Goal: Information Seeking & Learning: Learn about a topic

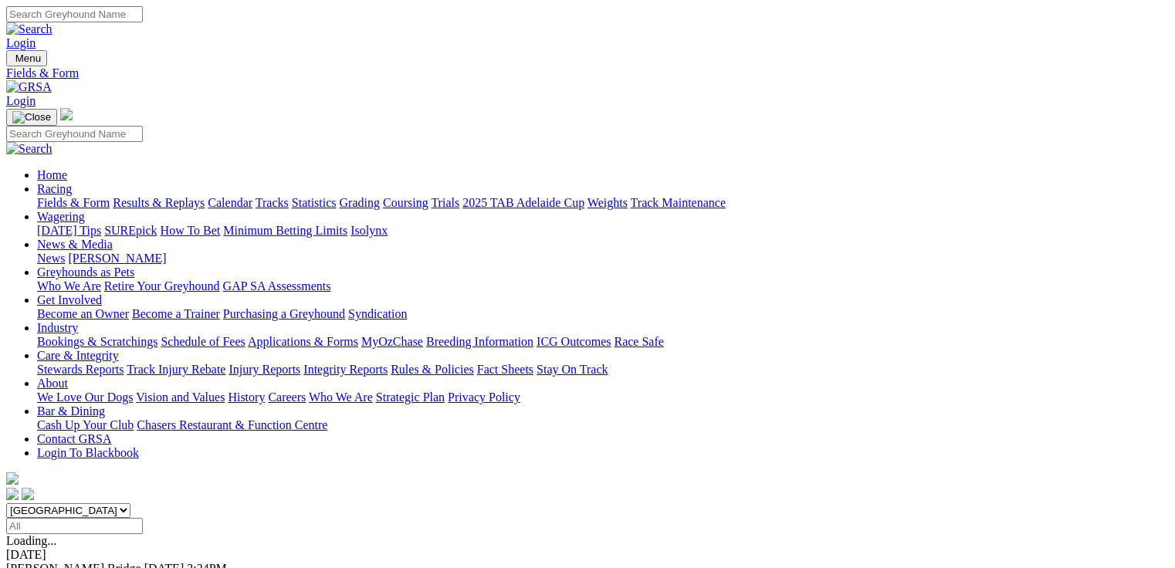
select select "QLD"
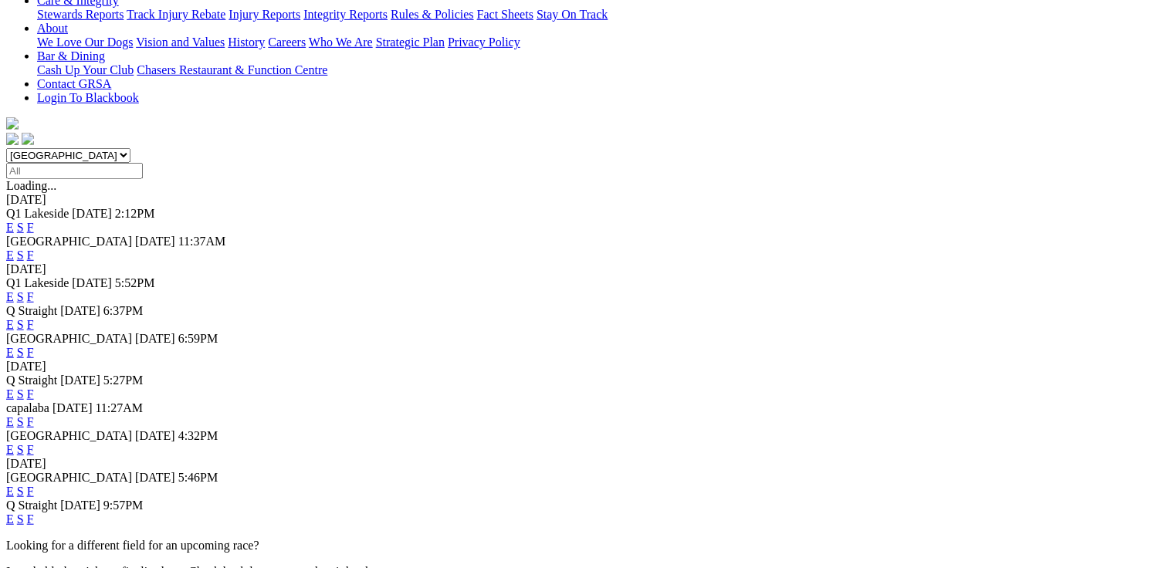
scroll to position [185, 0]
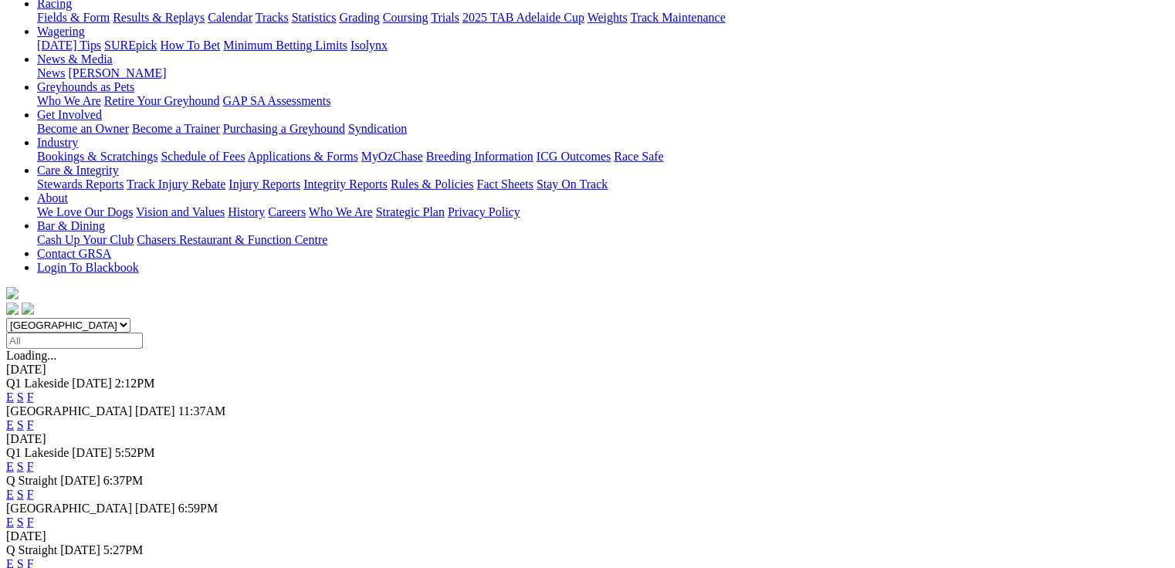
click at [14, 391] on link "E" at bounding box center [10, 397] width 8 height 13
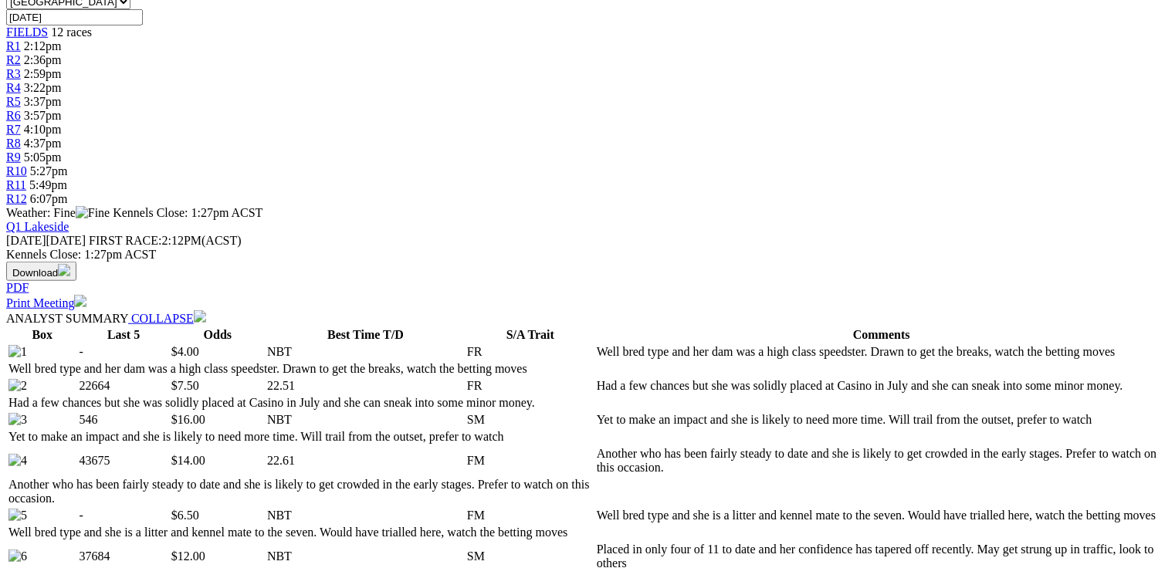
scroll to position [741, 0]
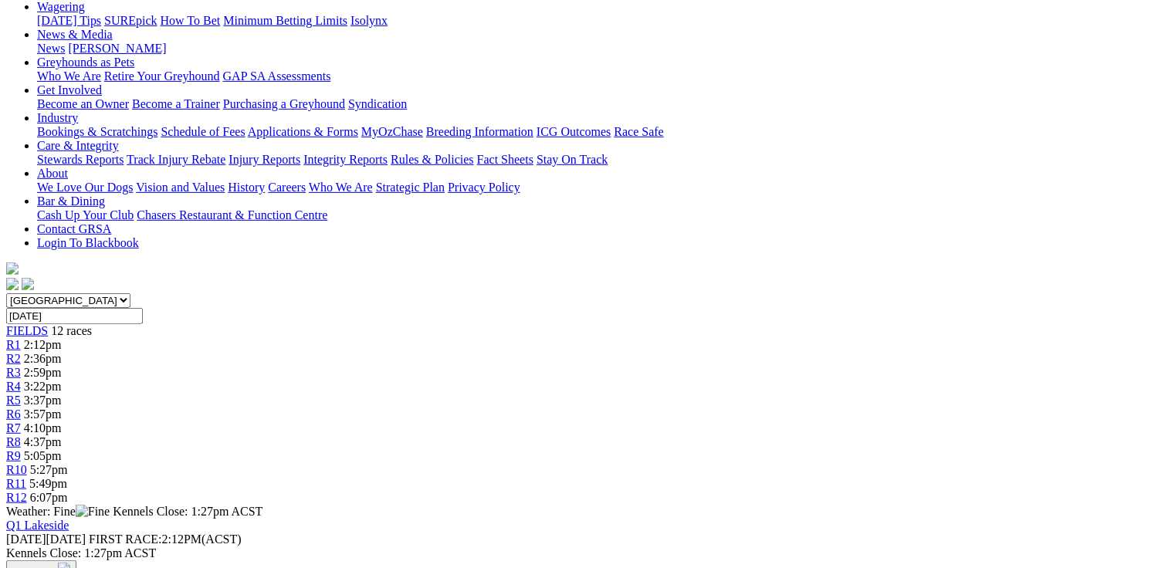
scroll to position [124, 0]
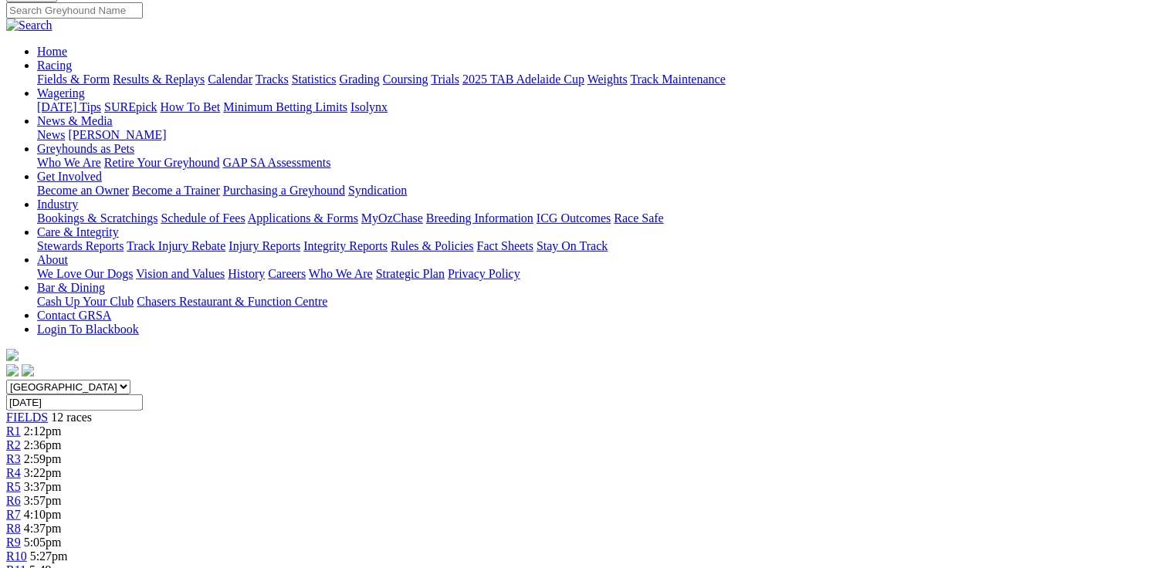
click at [21, 439] on span "R2" at bounding box center [13, 445] width 15 height 13
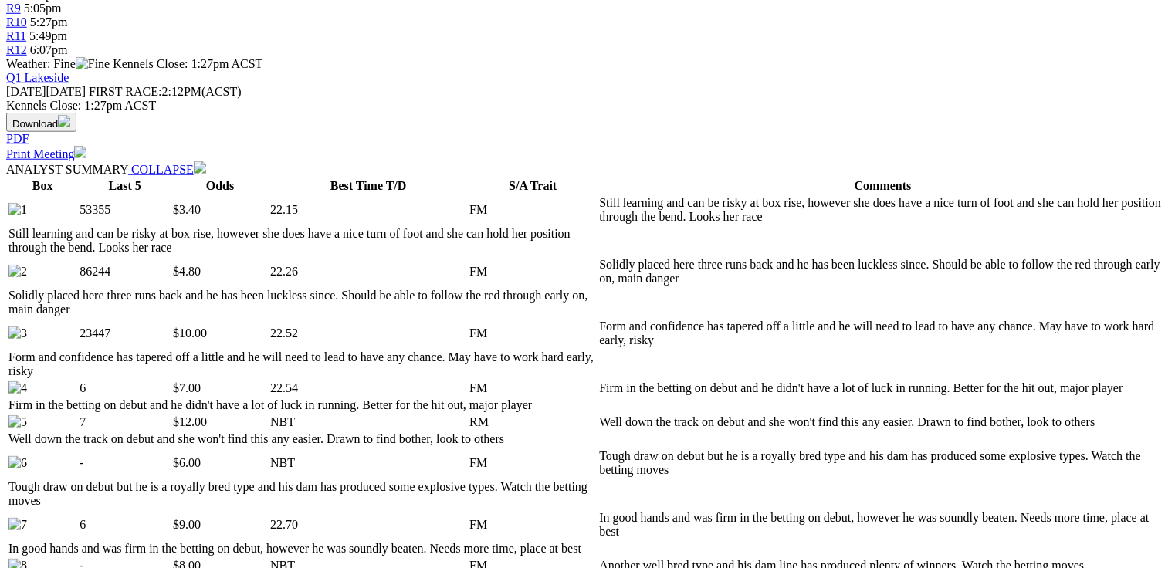
scroll to position [680, 0]
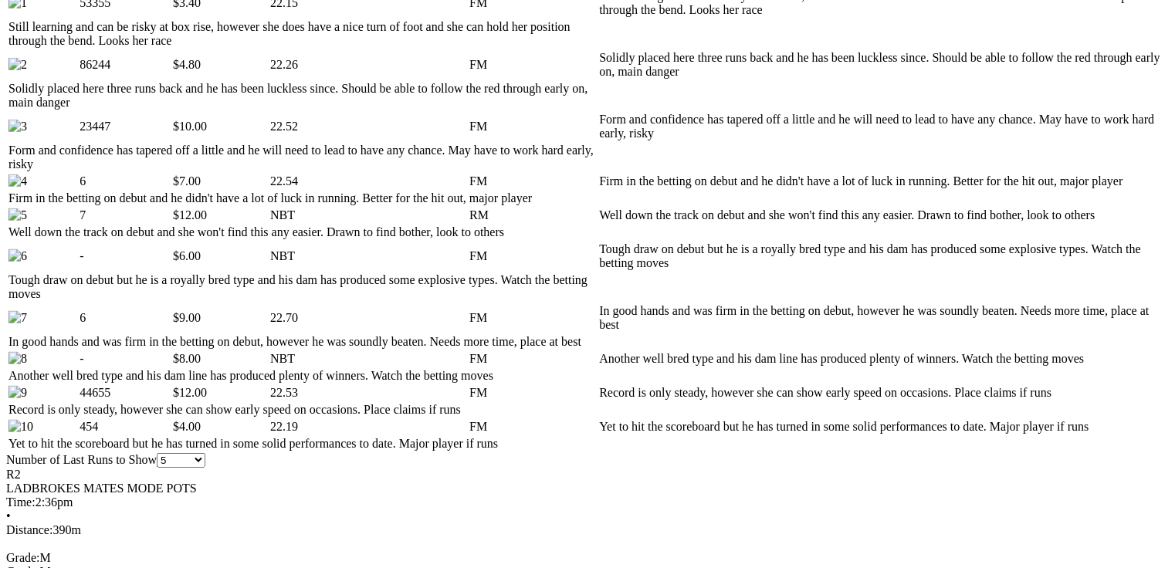
scroll to position [803, 0]
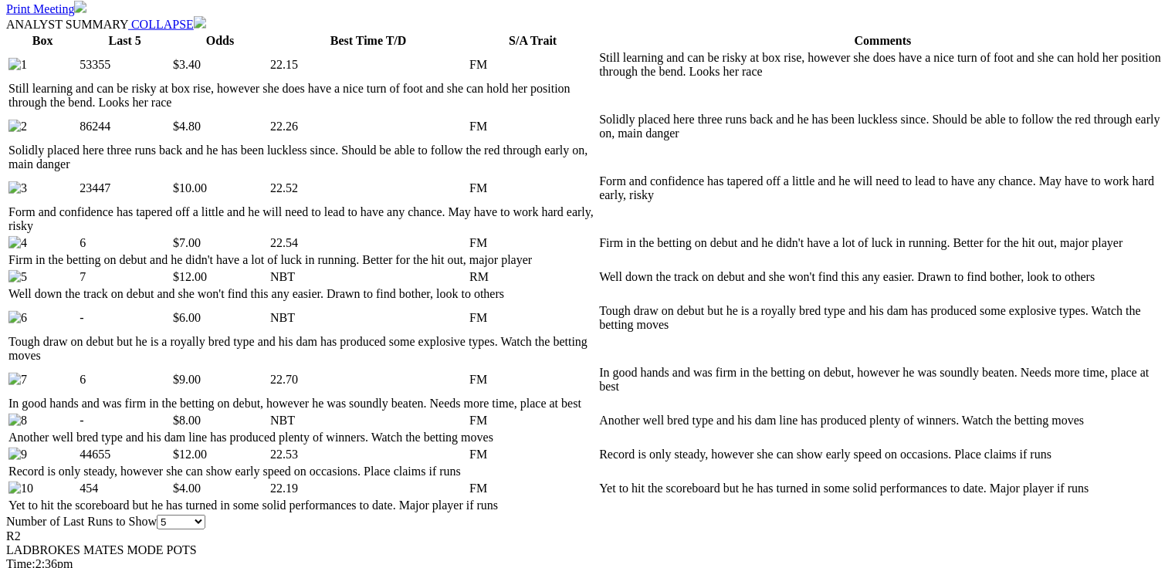
drag, startPoint x: 1047, startPoint y: 70, endPoint x: 1056, endPoint y: 82, distance: 14.8
select select "20"
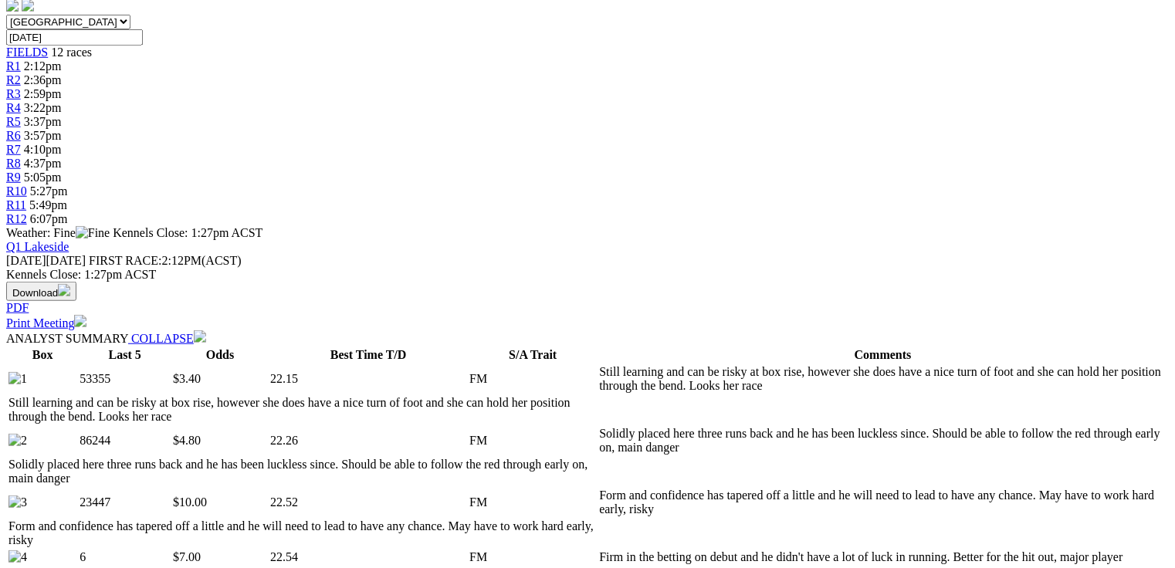
scroll to position [680, 0]
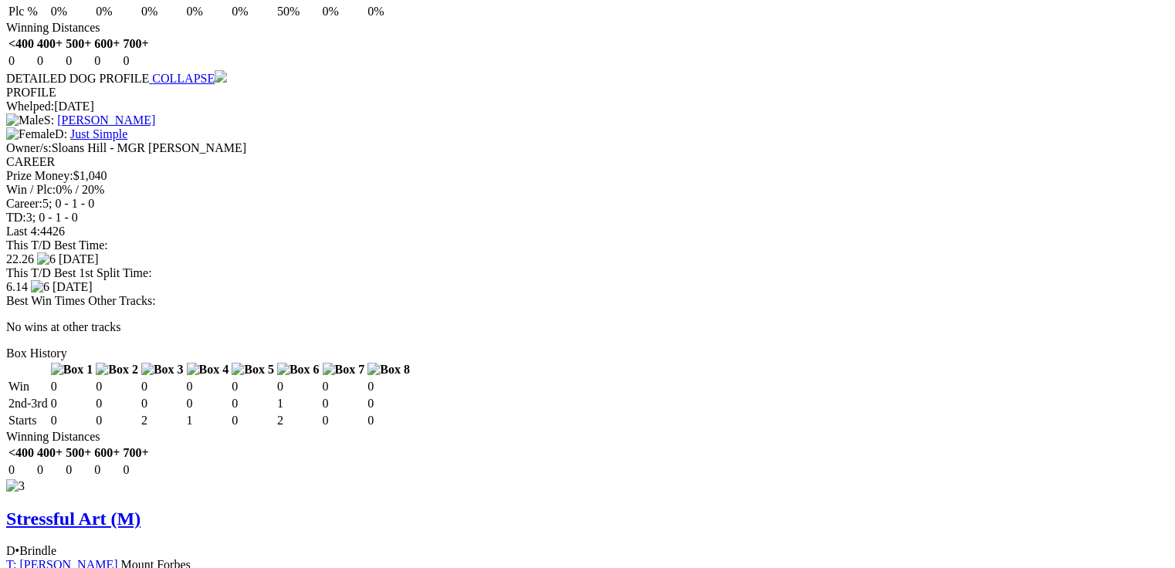
scroll to position [0, 0]
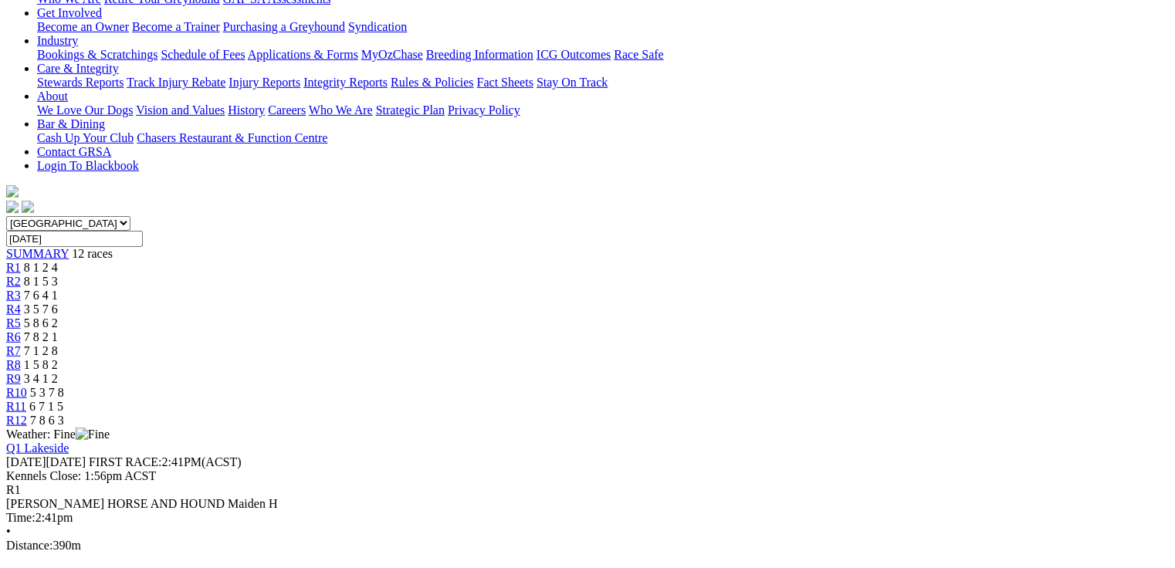
scroll to position [309, 0]
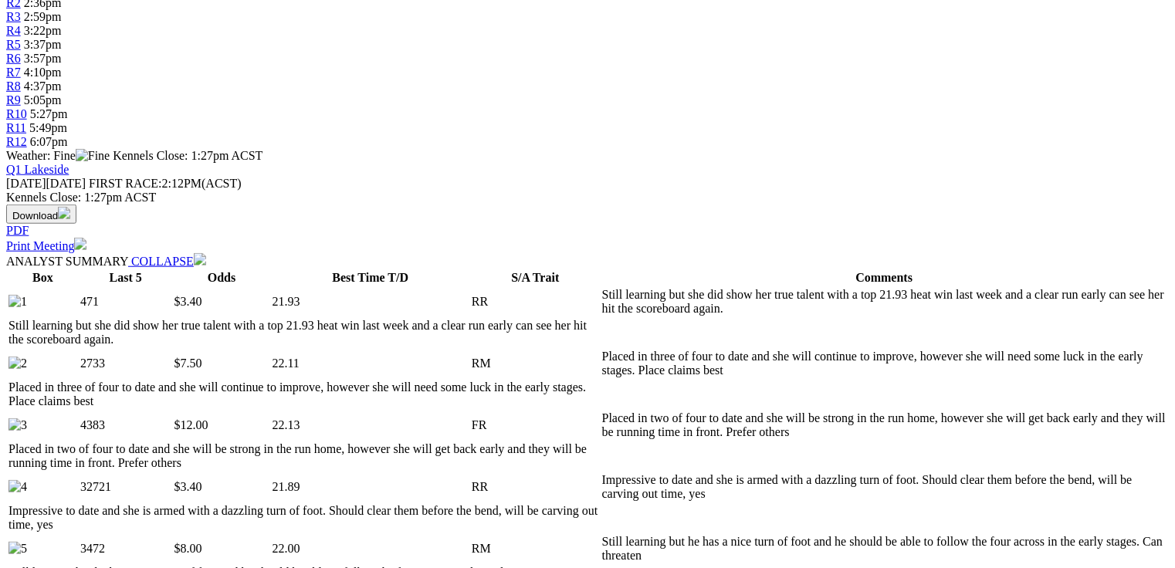
scroll to position [680, 0]
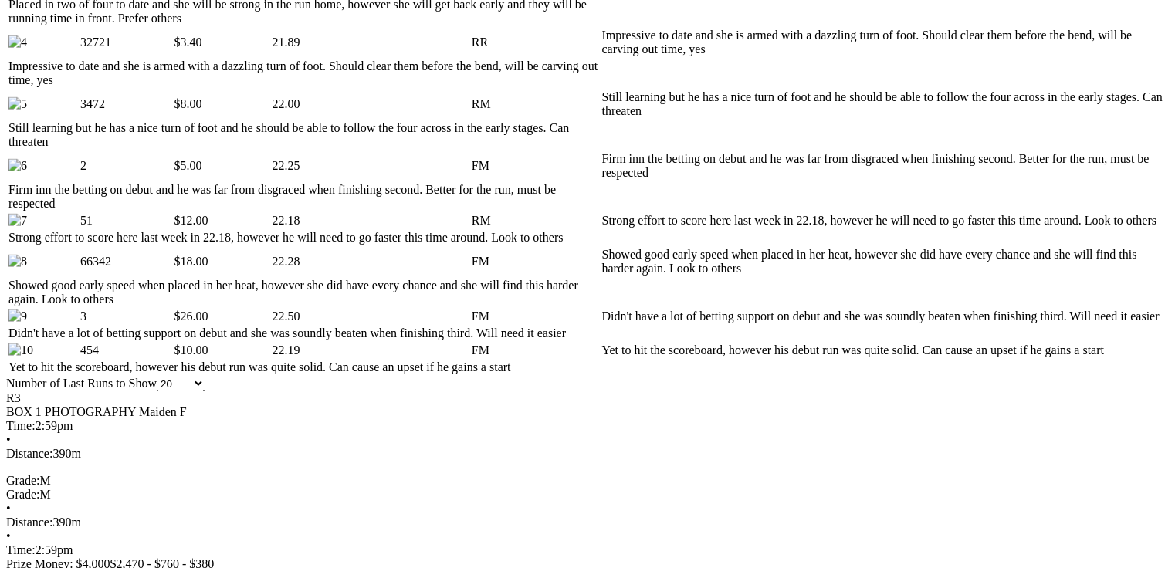
scroll to position [988, 0]
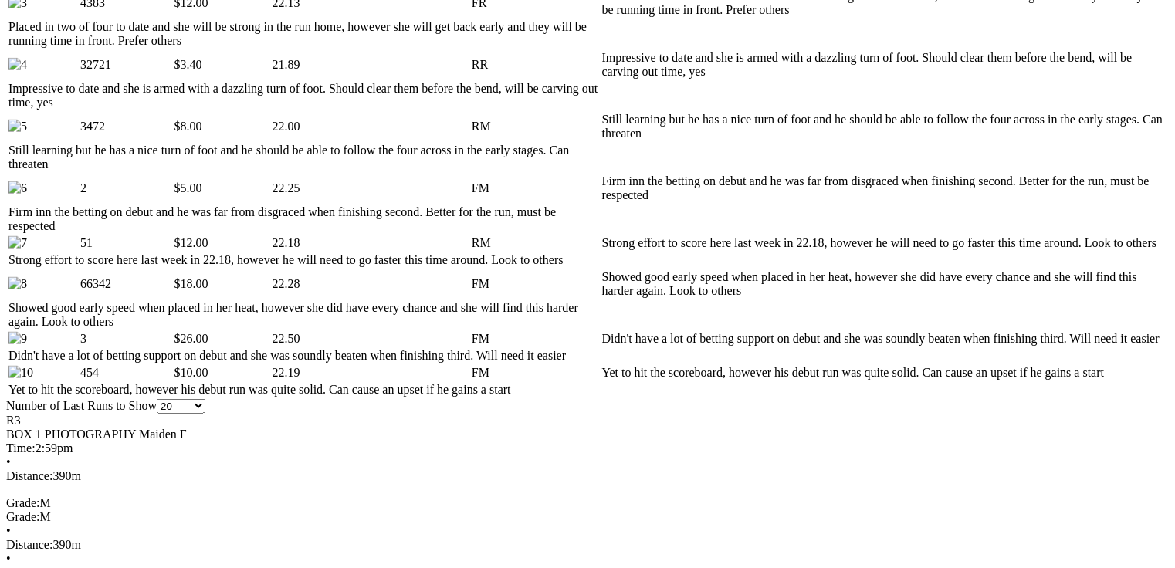
drag, startPoint x: 361, startPoint y: 310, endPoint x: 388, endPoint y: 311, distance: 27.0
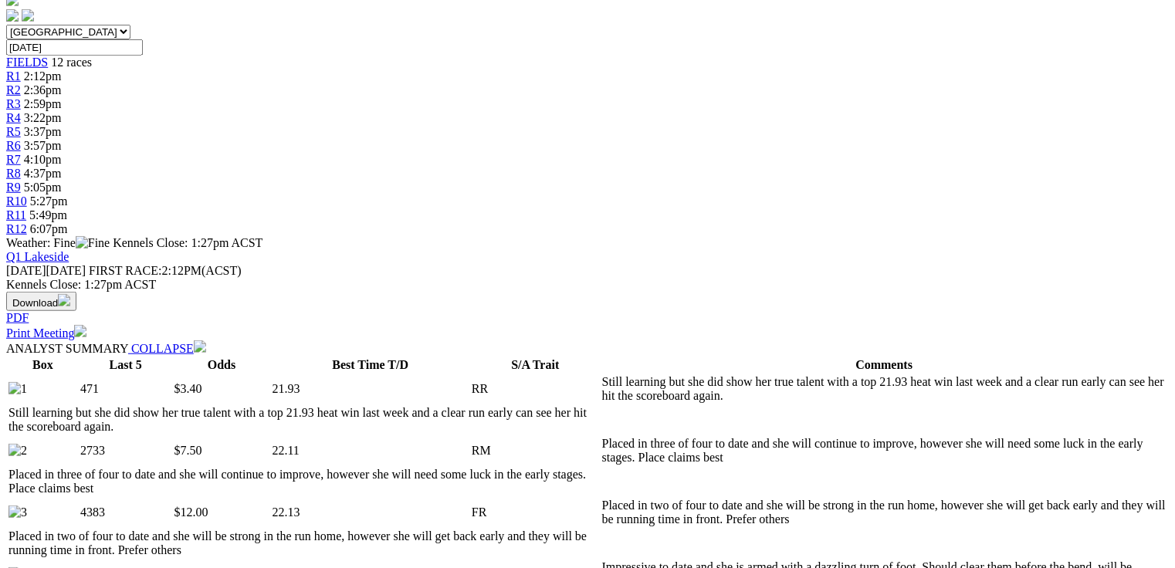
scroll to position [0, 0]
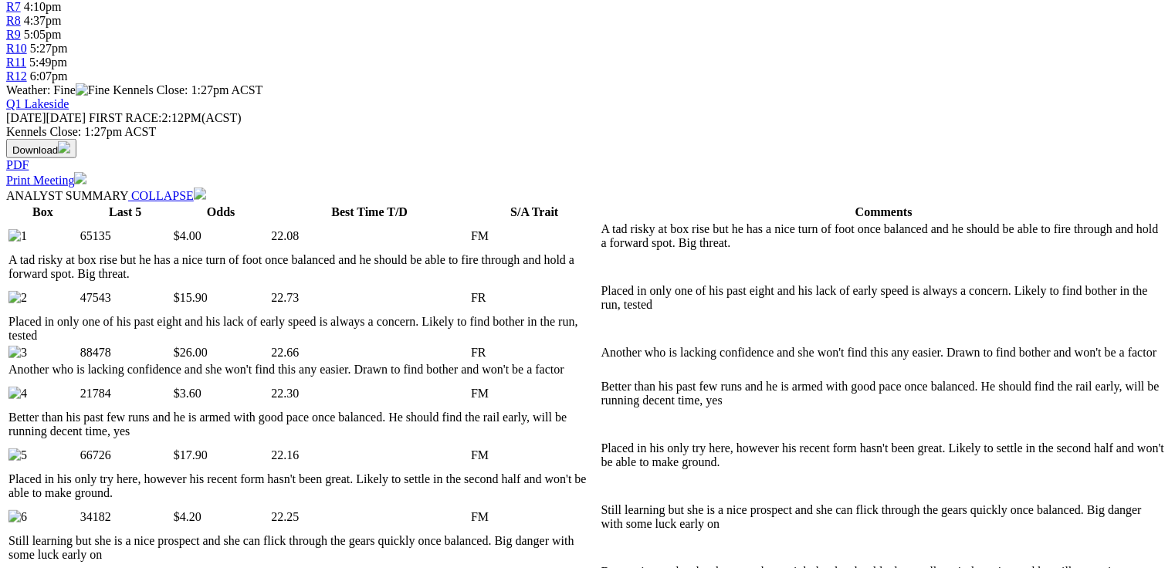
scroll to position [741, 0]
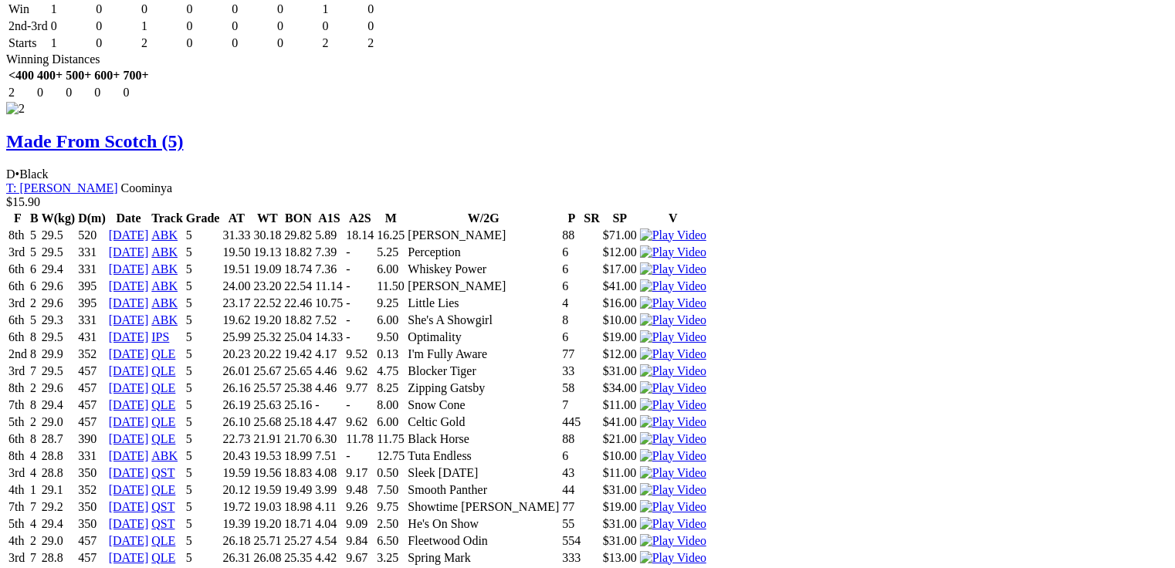
scroll to position [0, 0]
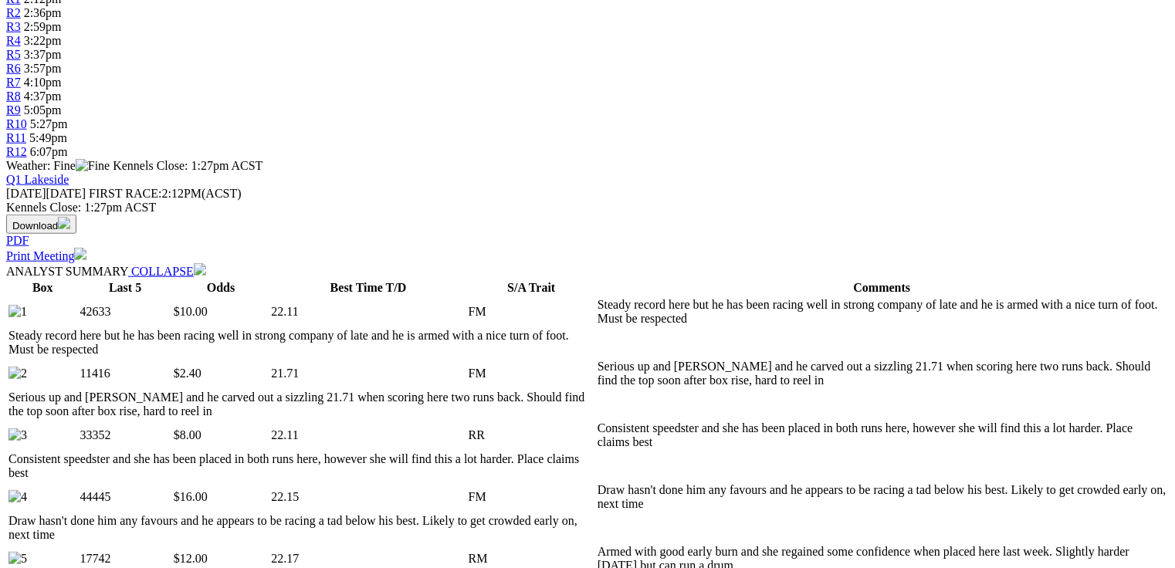
scroll to position [741, 0]
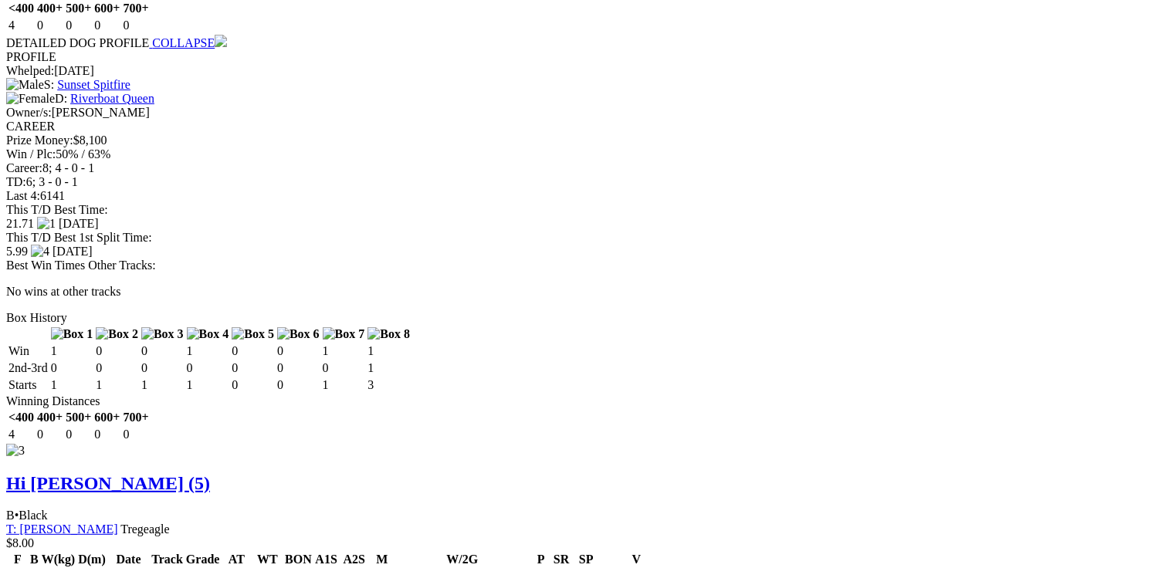
scroll to position [3274, 0]
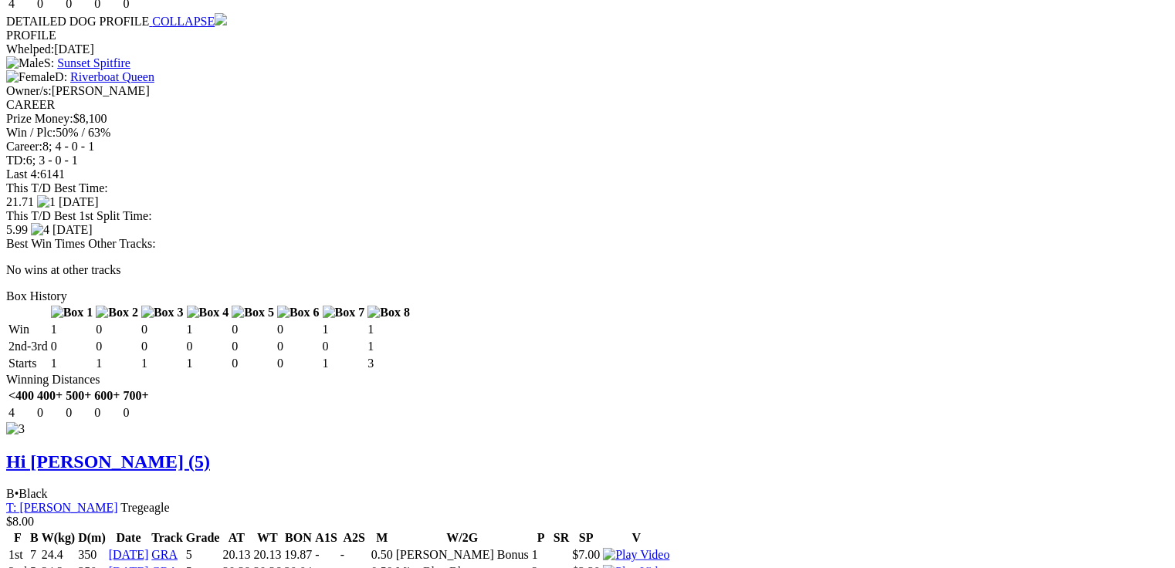
drag, startPoint x: 496, startPoint y: 362, endPoint x: 512, endPoint y: 358, distance: 16.7
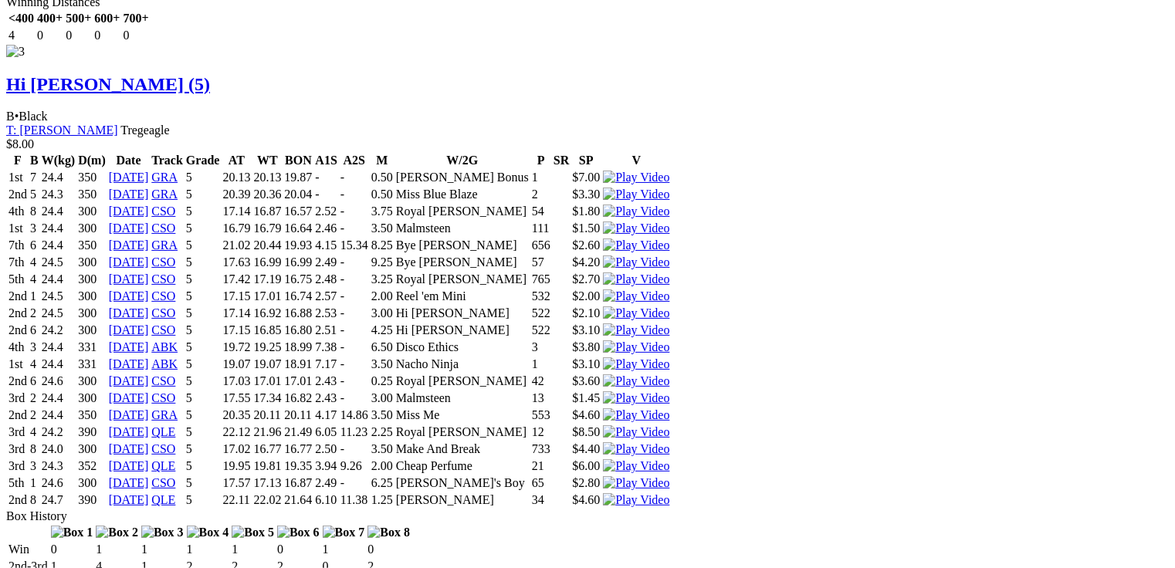
scroll to position [3707, 0]
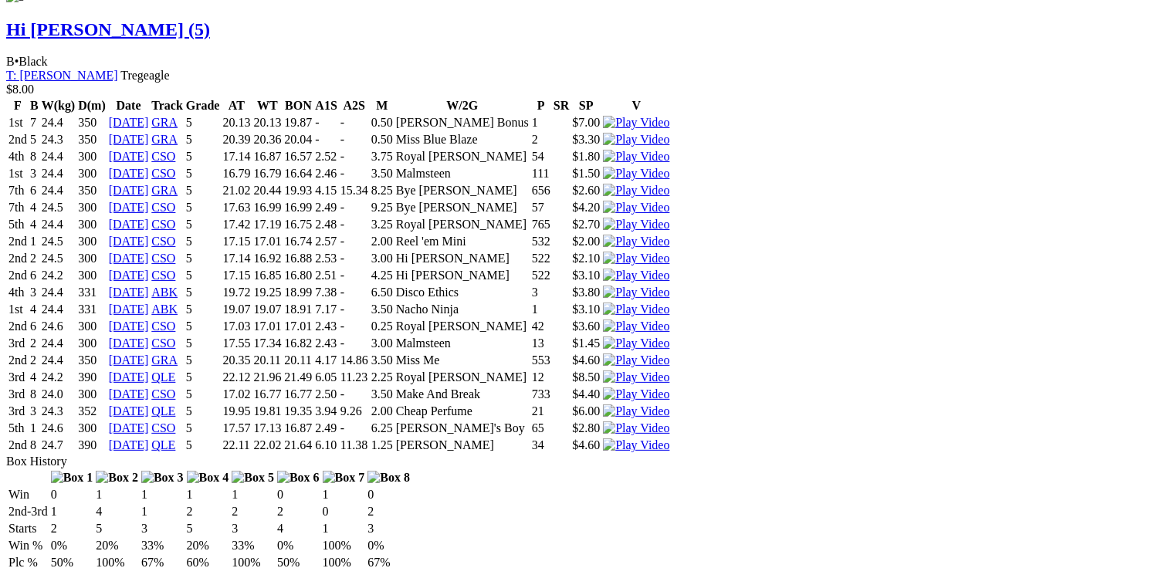
drag, startPoint x: 344, startPoint y: 383, endPoint x: 368, endPoint y: 386, distance: 24.9
drag, startPoint x: 345, startPoint y: 395, endPoint x: 372, endPoint y: 397, distance: 27.1
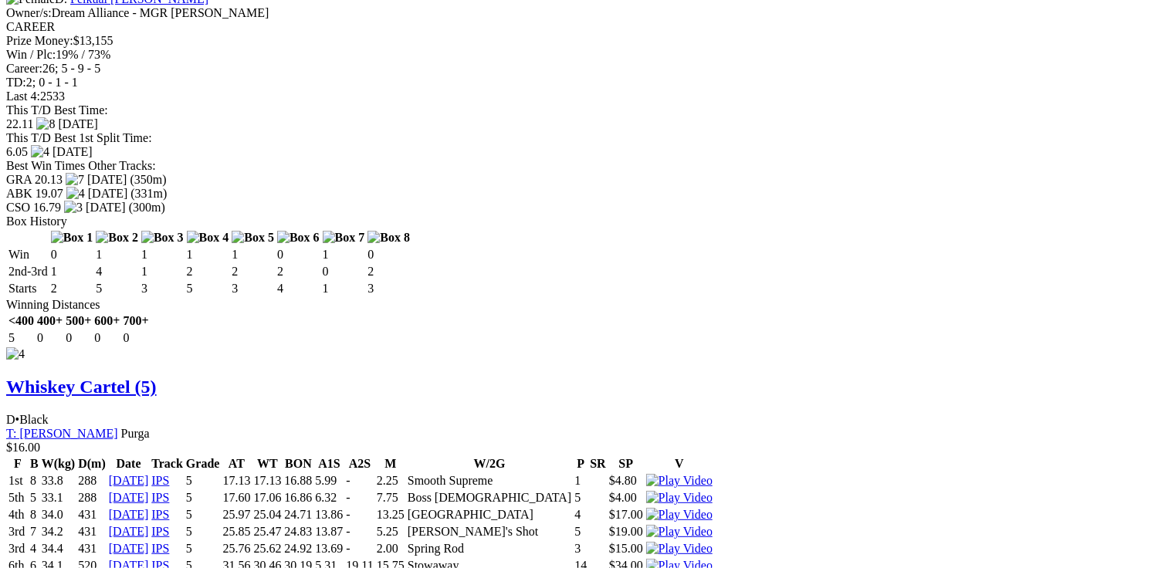
scroll to position [4393, 57]
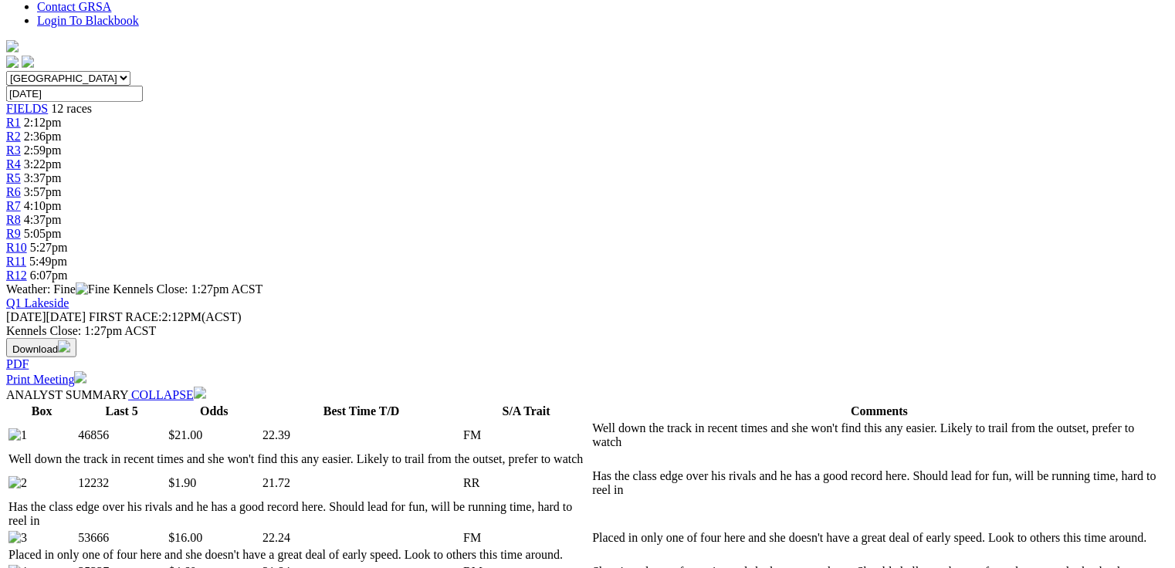
scroll to position [803, 0]
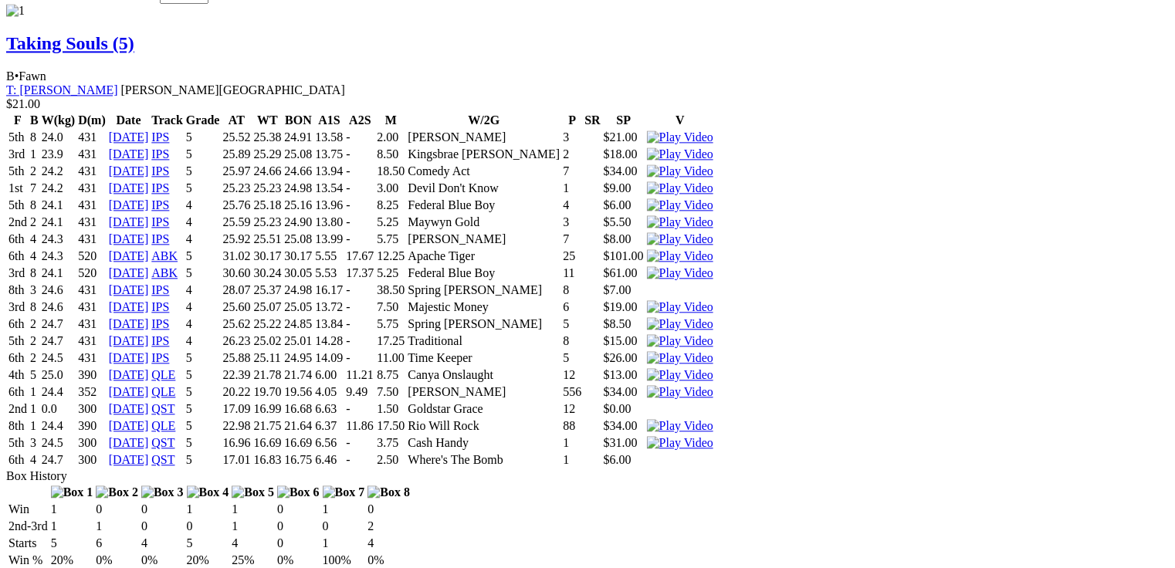
scroll to position [1730, 0]
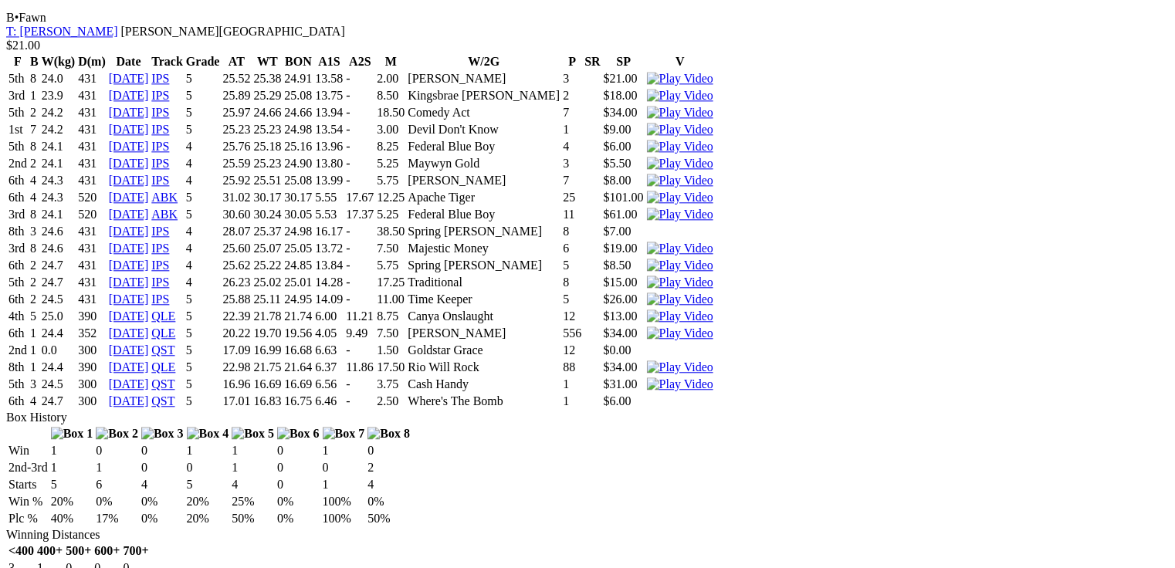
drag, startPoint x: 464, startPoint y: 466, endPoint x: 487, endPoint y: 472, distance: 24.0
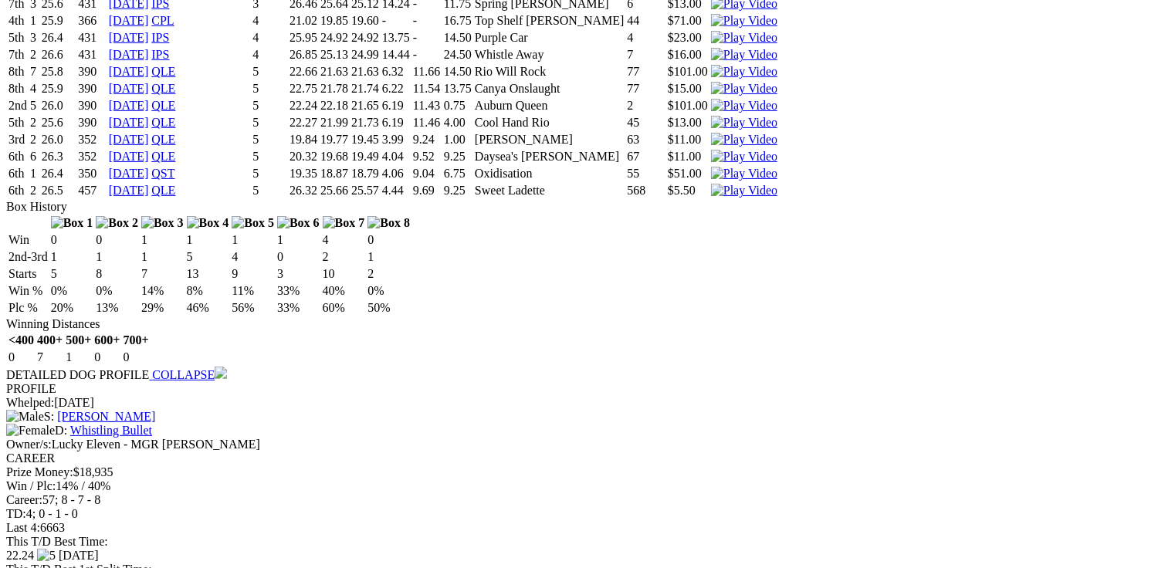
scroll to position [0, 0]
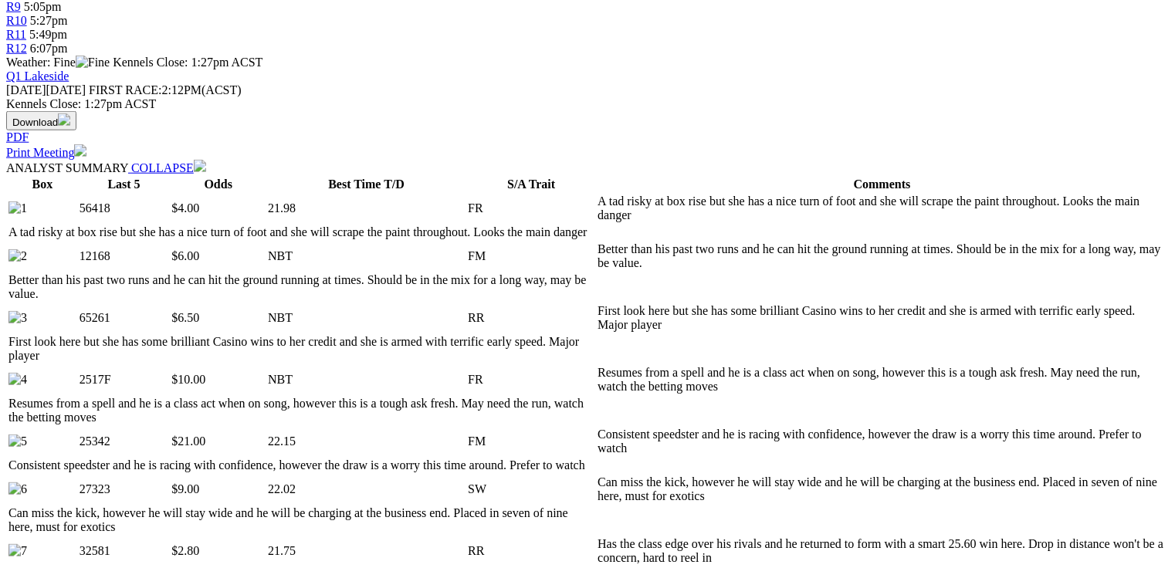
scroll to position [741, 0]
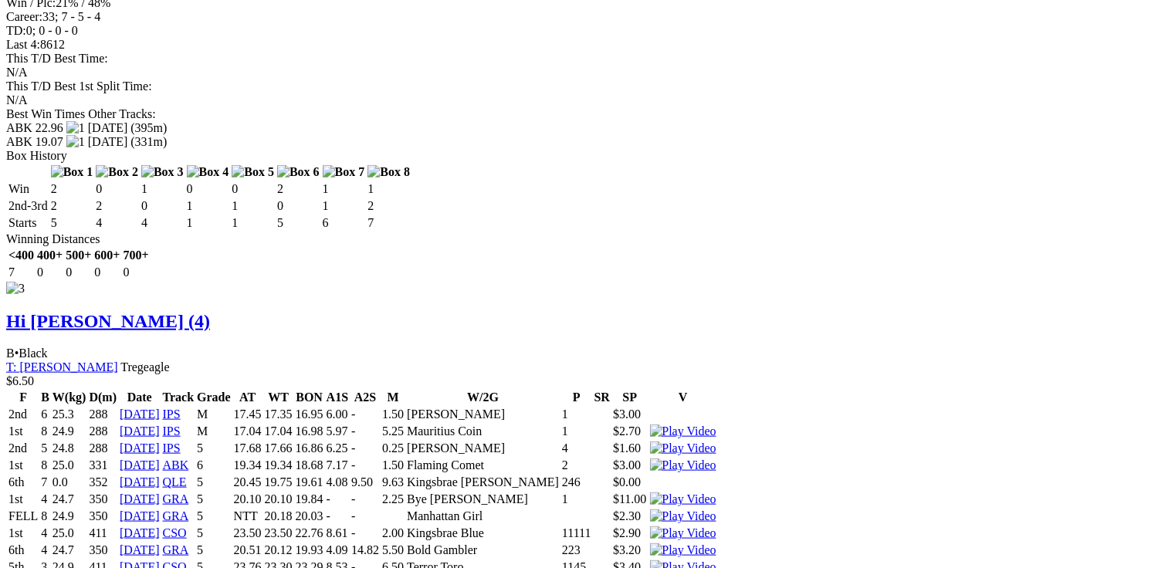
scroll to position [3574, 0]
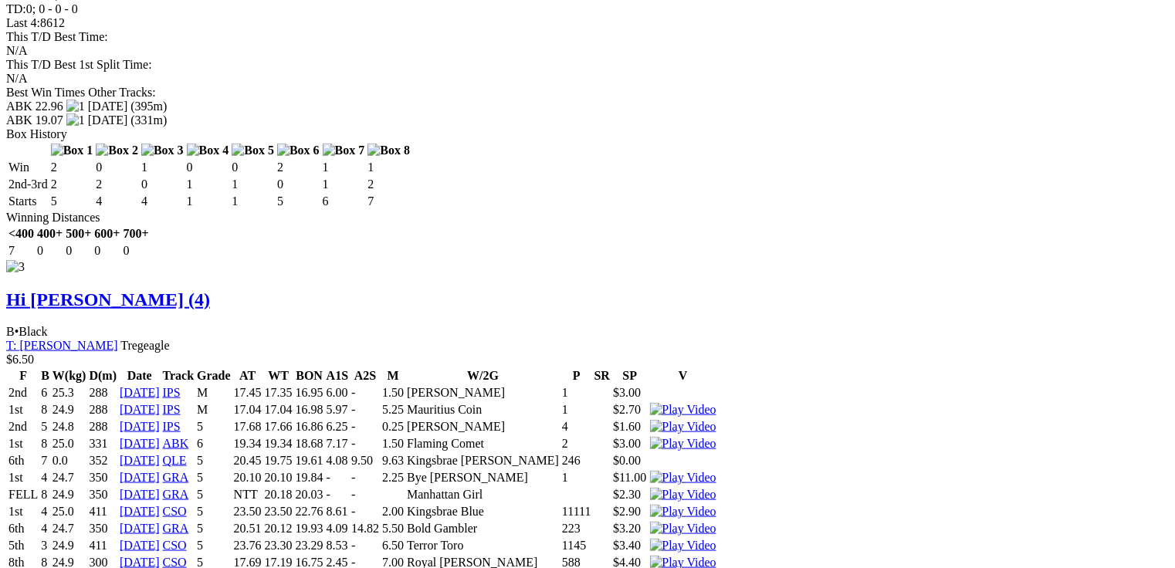
drag, startPoint x: 327, startPoint y: 154, endPoint x: 417, endPoint y: 153, distance: 90.4
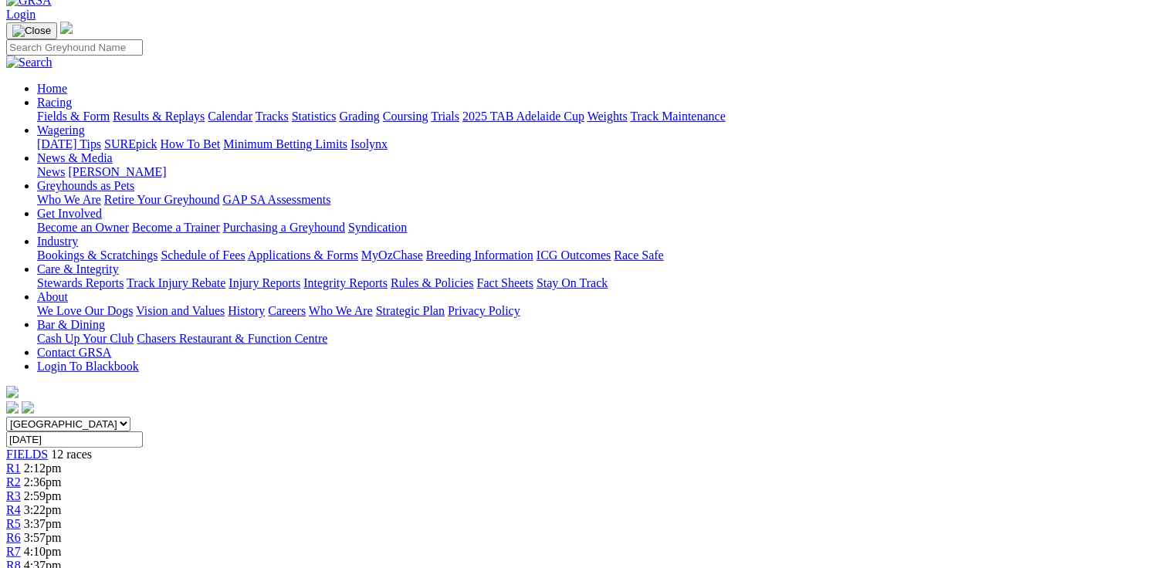
scroll to position [78, 0]
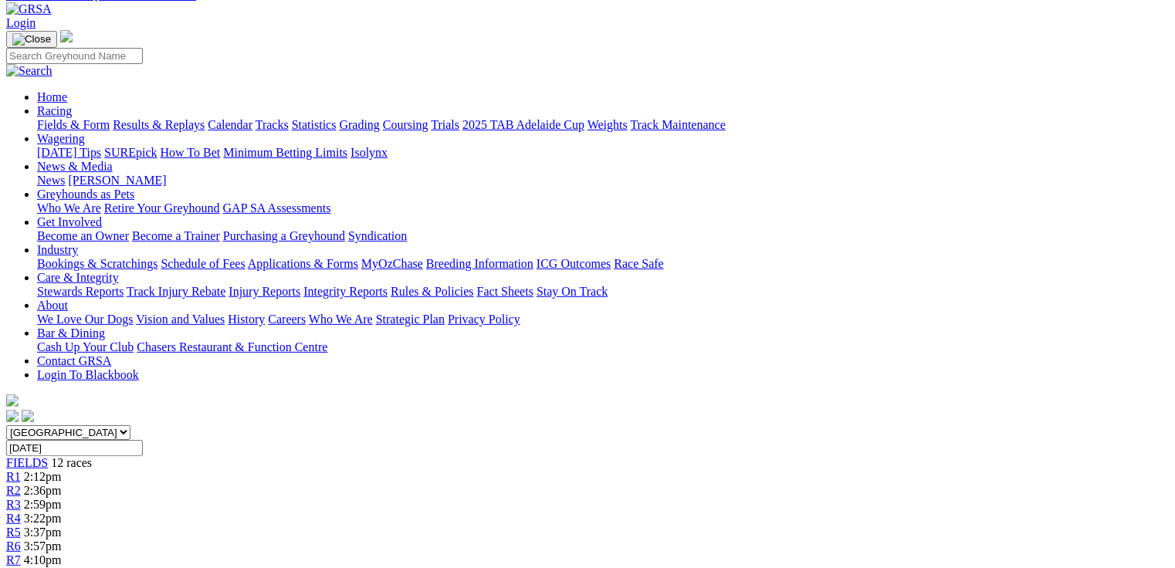
click at [62, 568] on span "4:37pm" at bounding box center [43, 574] width 38 height 13
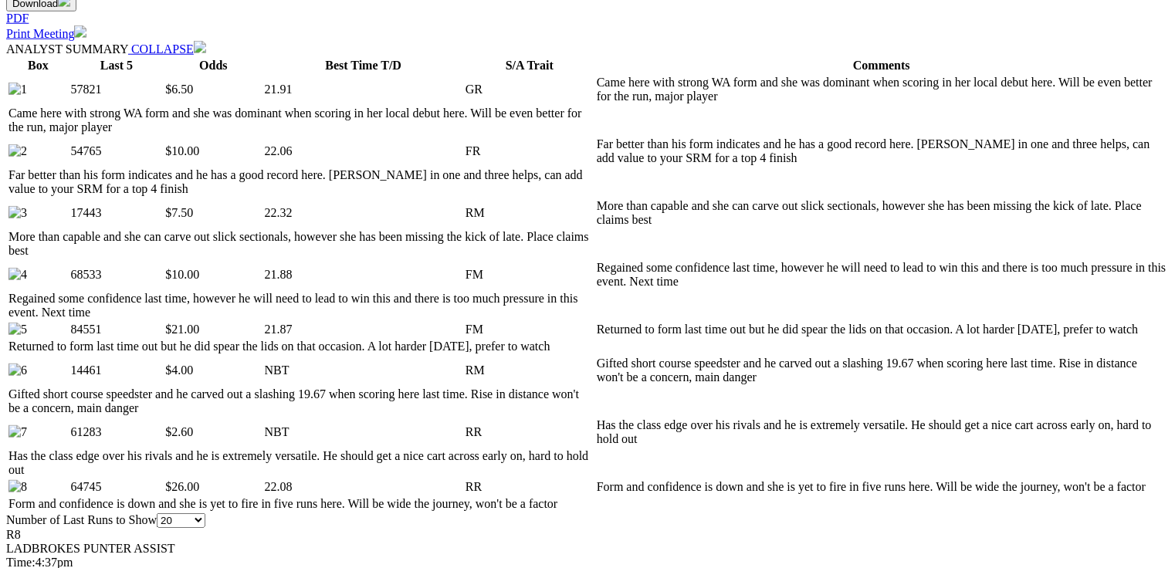
scroll to position [803, 0]
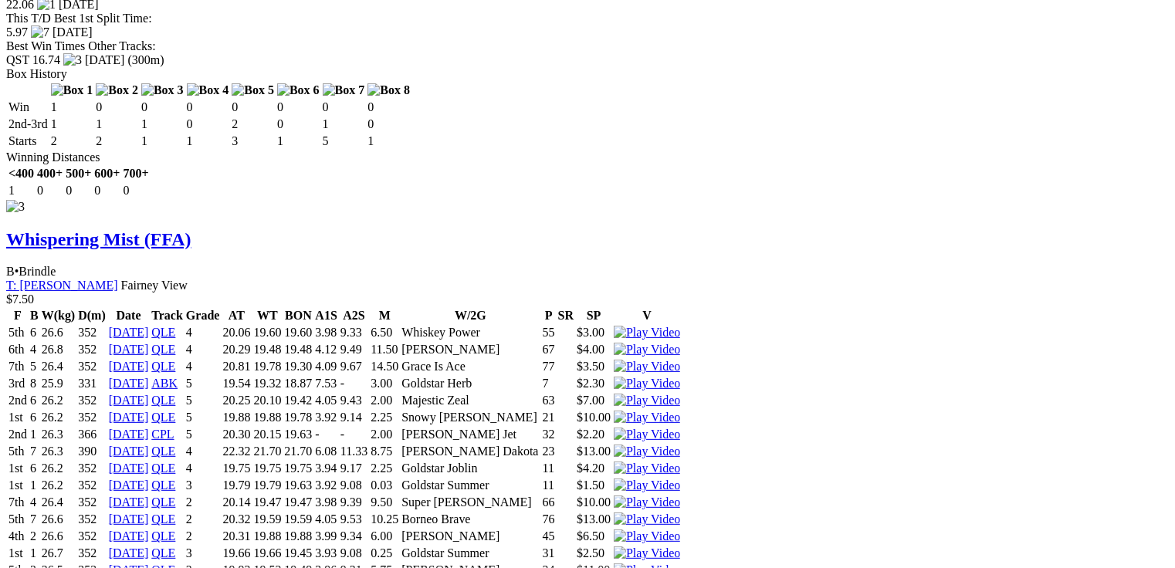
scroll to position [3583, 0]
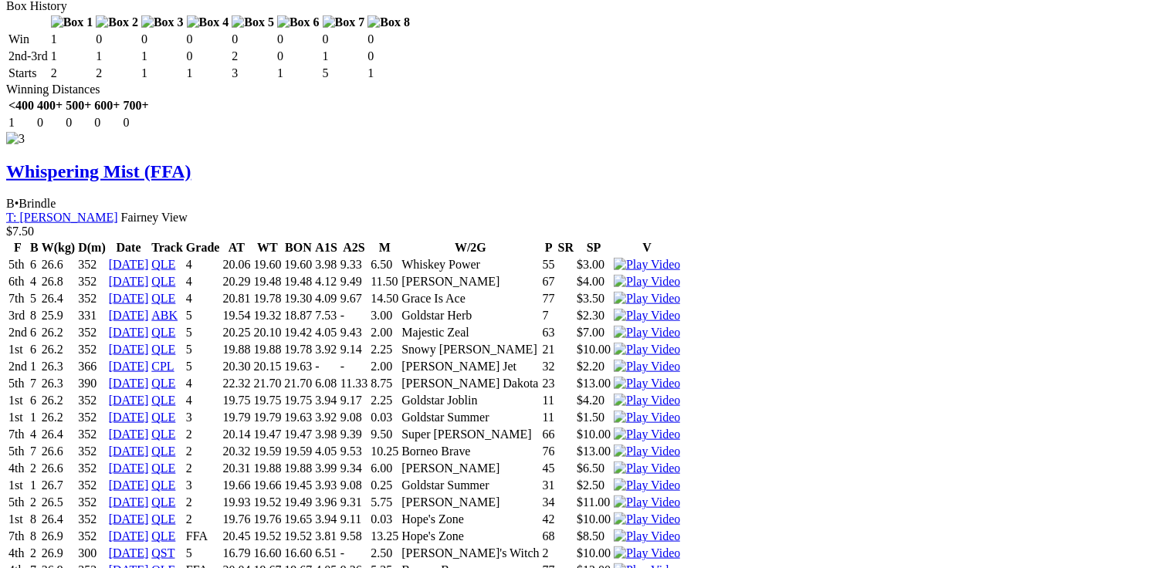
drag, startPoint x: 351, startPoint y: 402, endPoint x: 384, endPoint y: 411, distance: 33.5
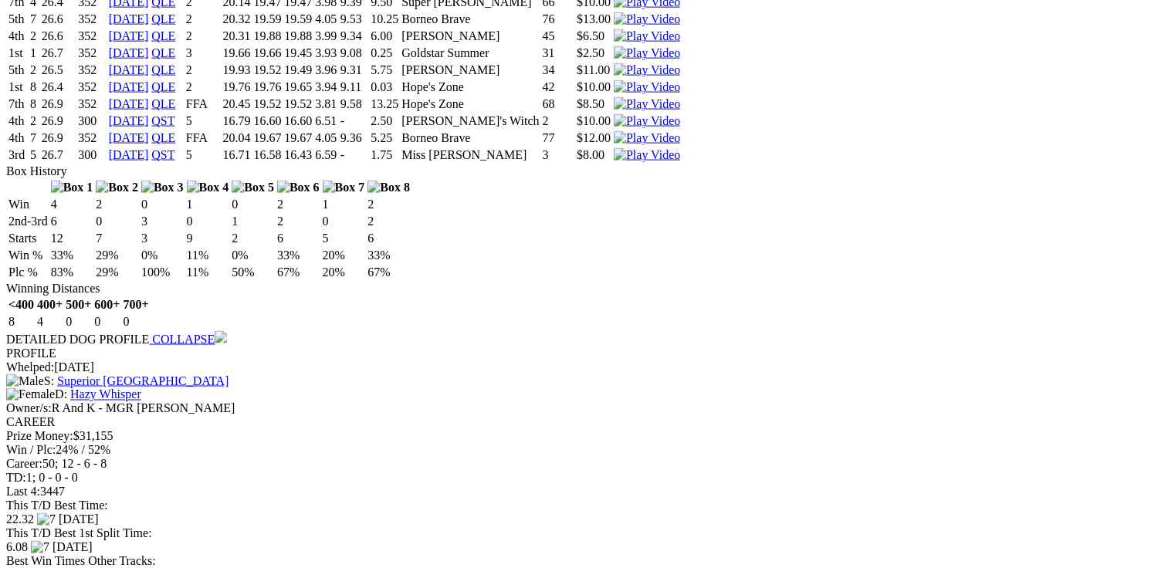
scroll to position [0, 0]
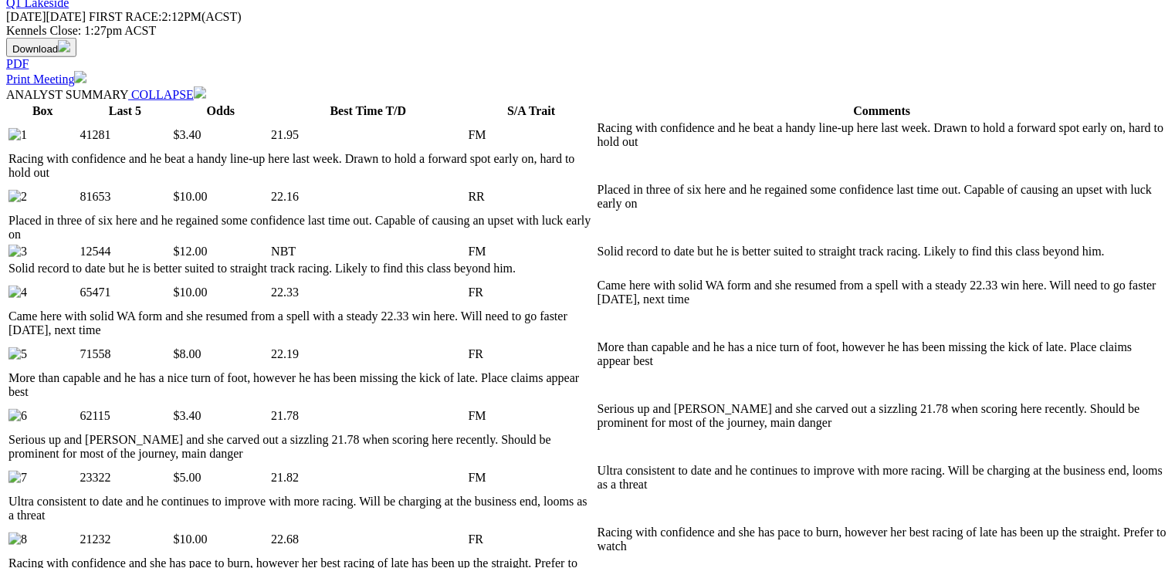
scroll to position [865, 0]
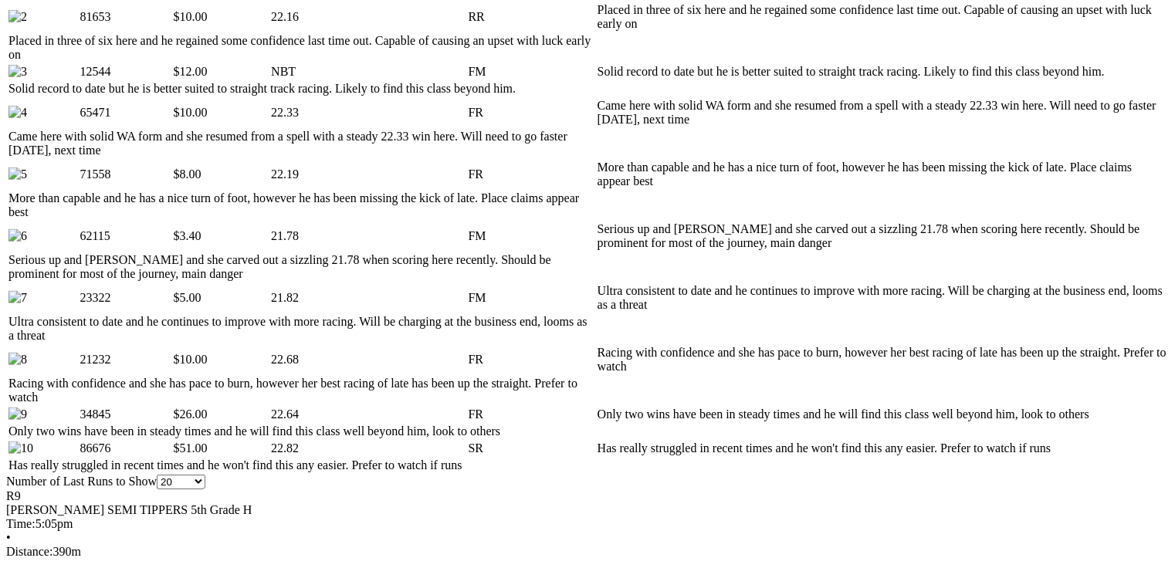
scroll to position [0, 0]
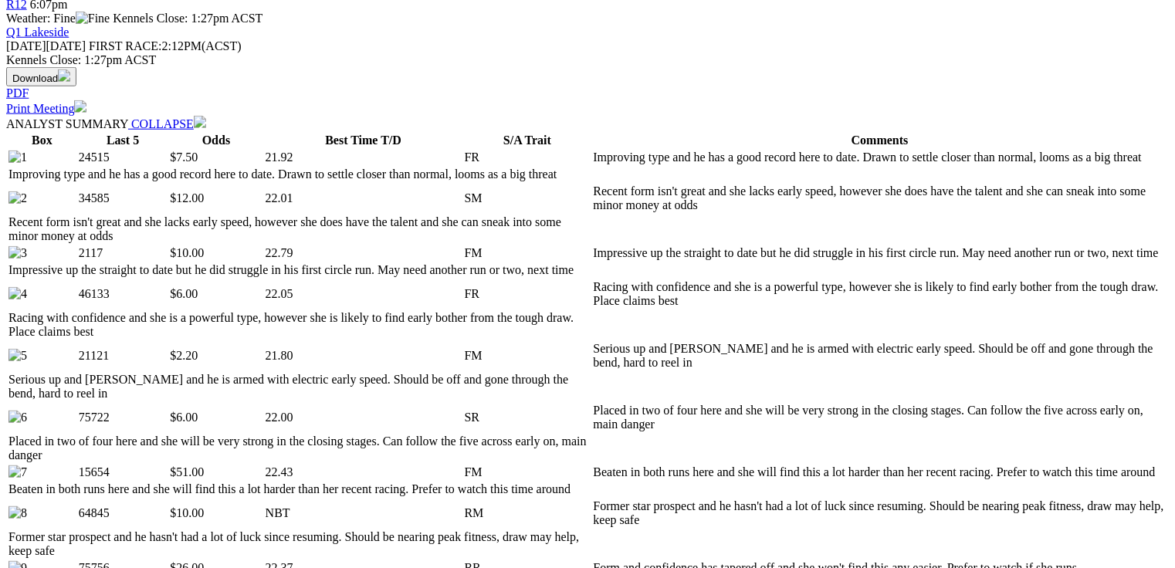
scroll to position [865, 0]
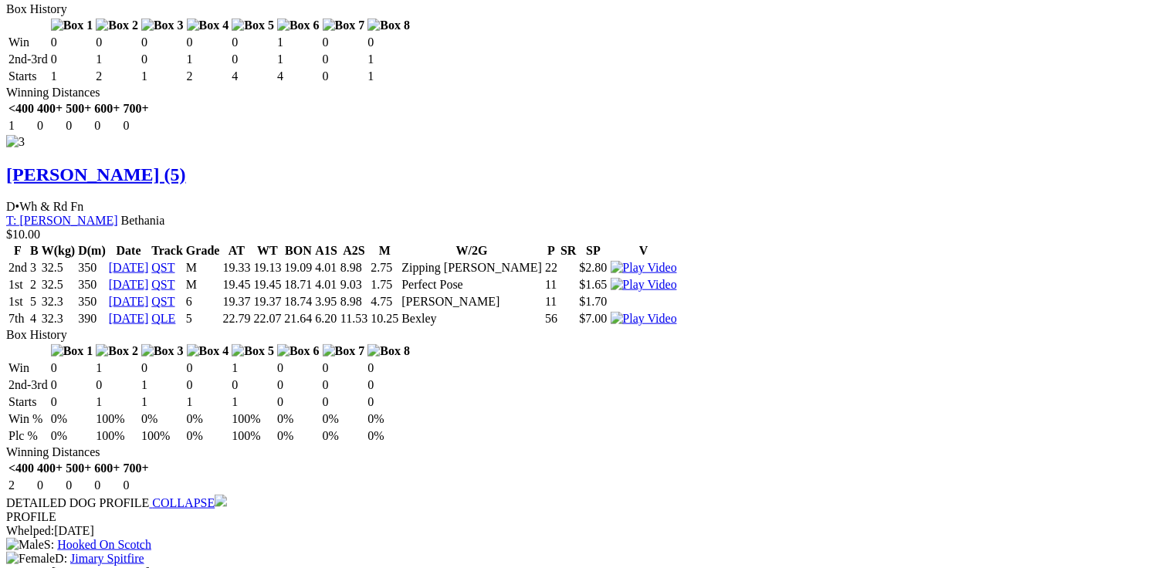
scroll to position [0, 0]
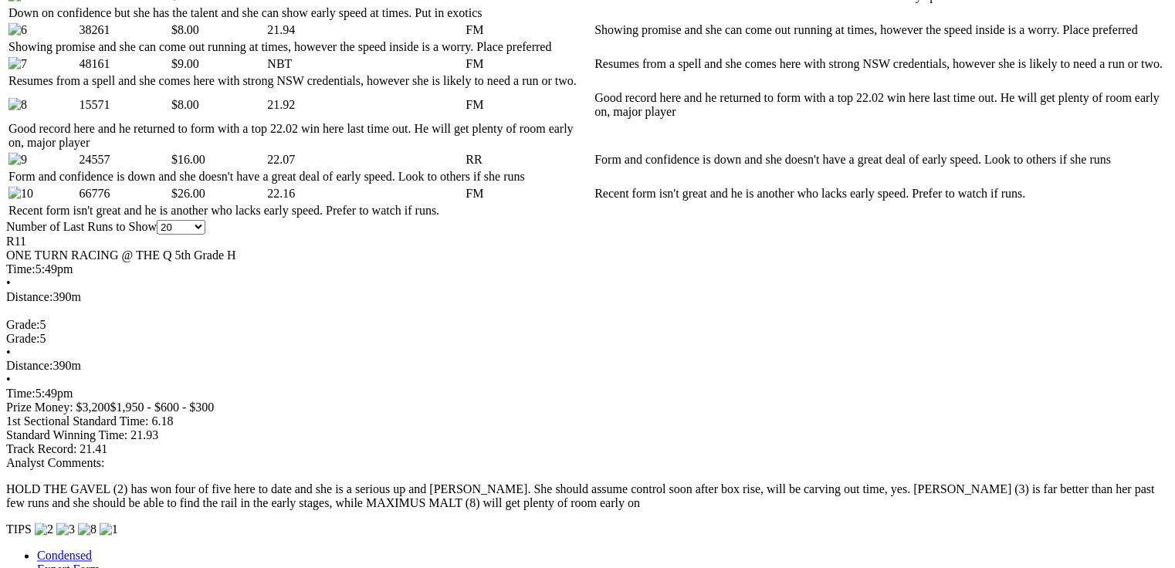
scroll to position [1236, 0]
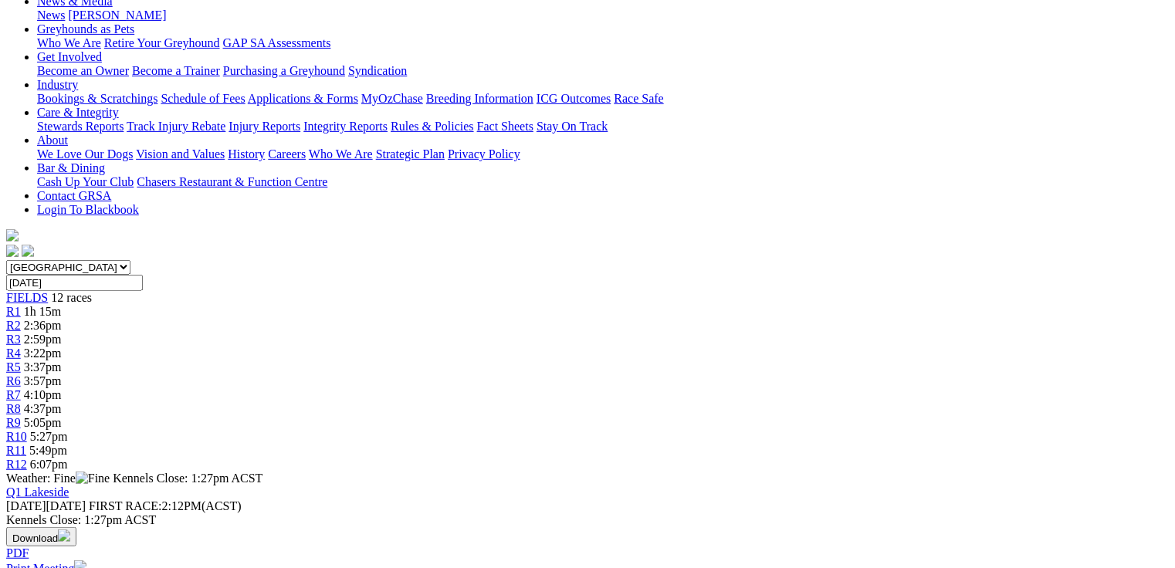
scroll to position [229, 0]
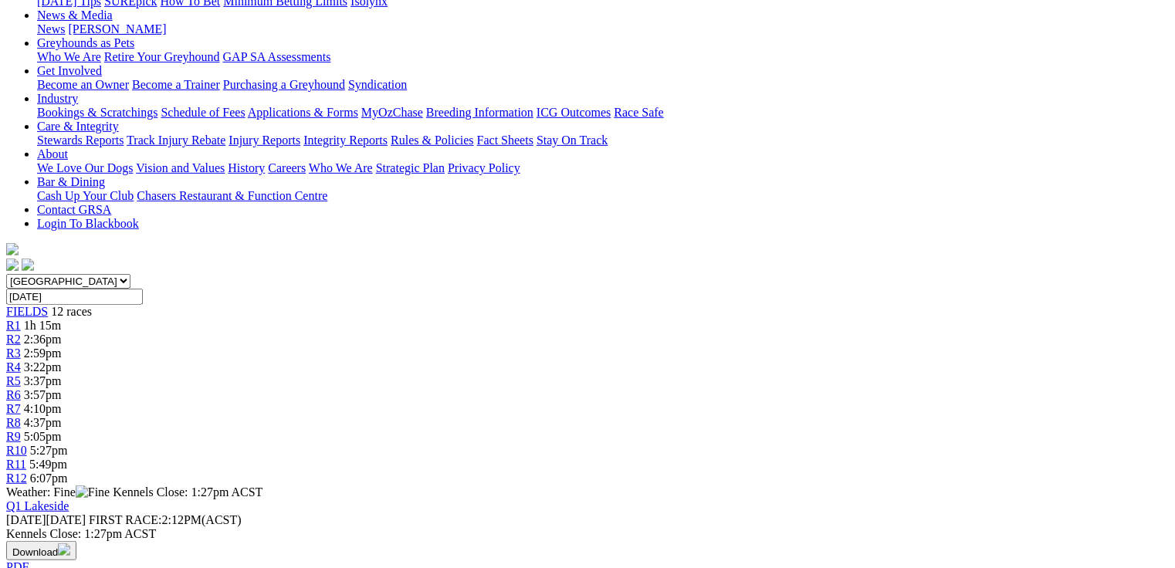
click at [1019, 472] on div "R12 6:07pm" at bounding box center [587, 479] width 1163 height 14
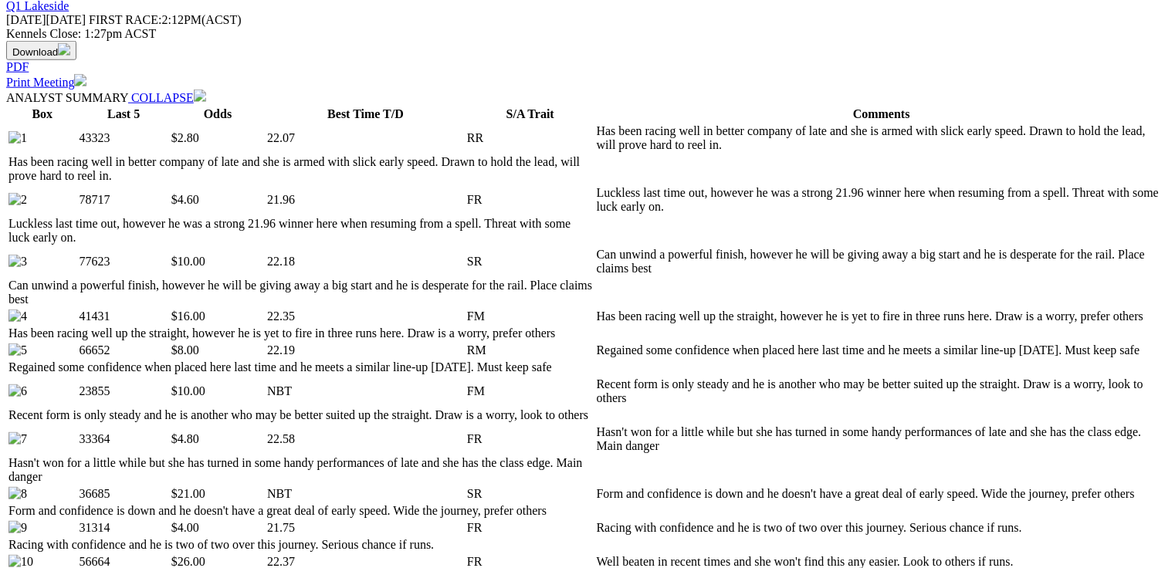
scroll to position [865, 0]
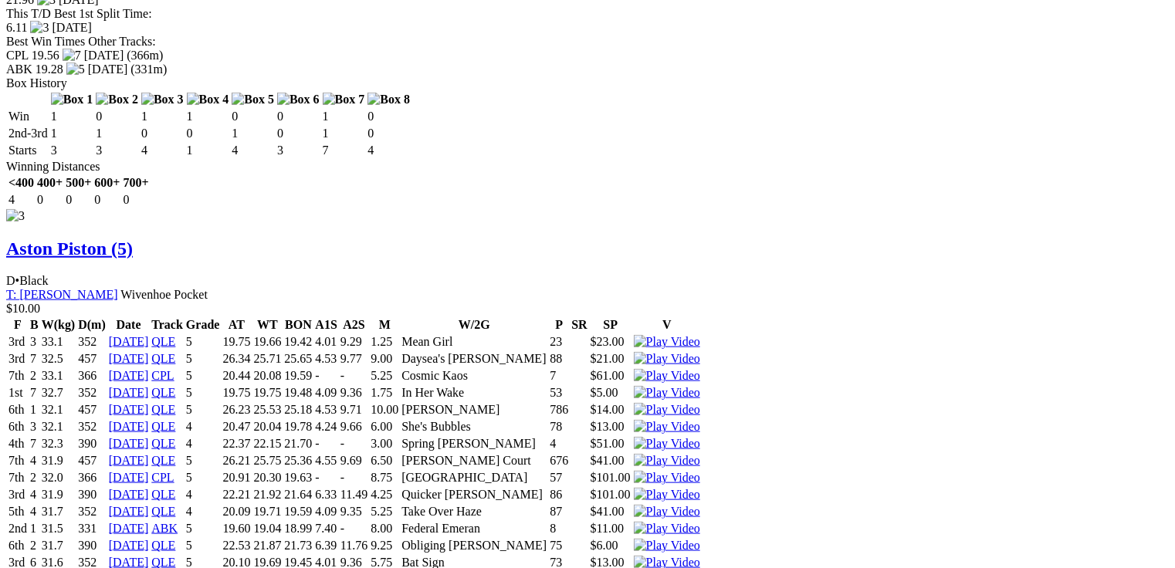
scroll to position [0, 0]
